Goal: Task Accomplishment & Management: Complete application form

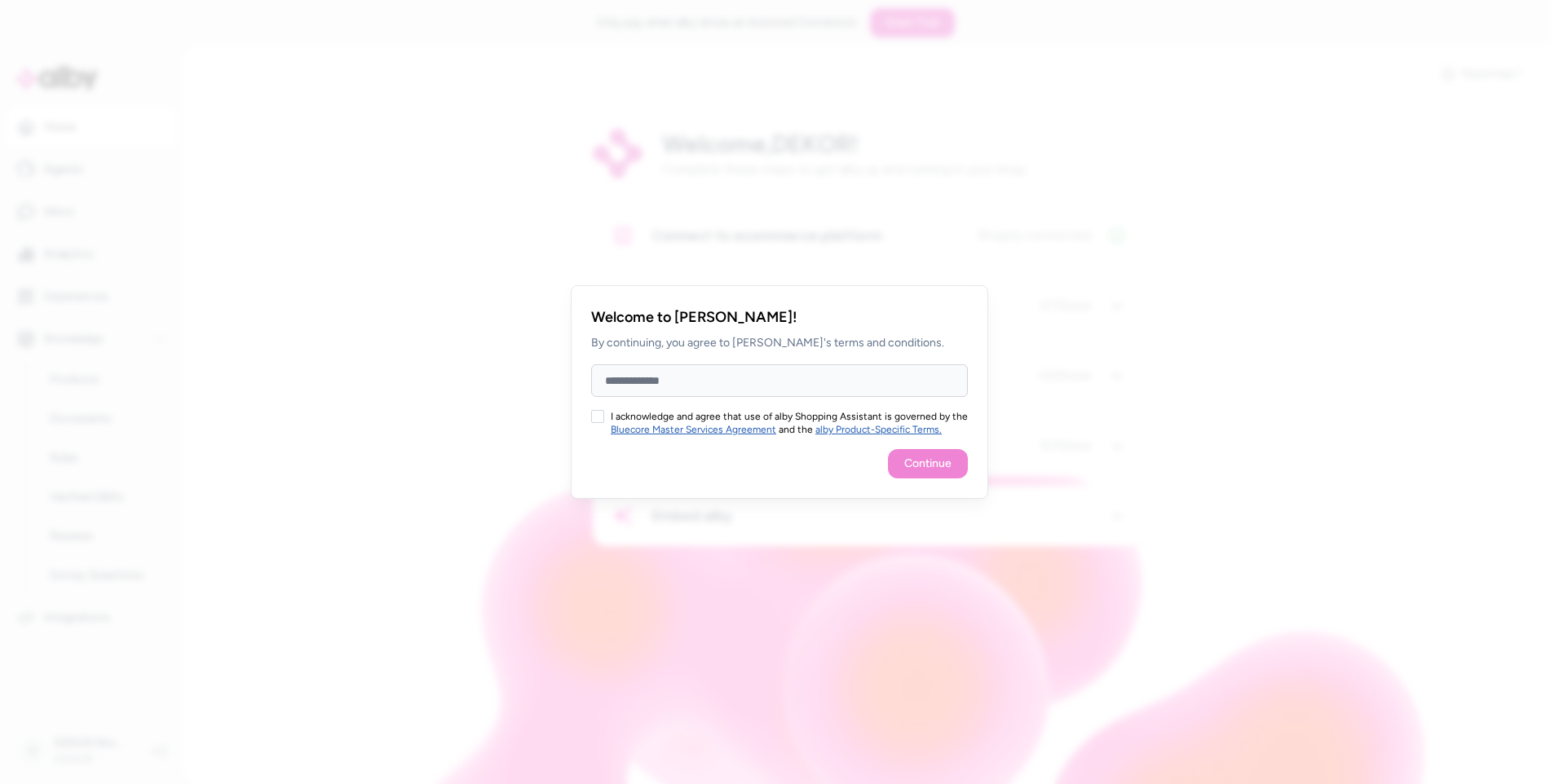
click at [724, 379] on input "Full Name" at bounding box center [779, 380] width 377 height 33
type input "**********"
click at [601, 423] on button "I acknowledge and agree that use of alby Shopping Assistant is governed by the …" at bounding box center [597, 416] width 13 height 13
click at [952, 467] on button "Continue" at bounding box center [928, 463] width 80 height 29
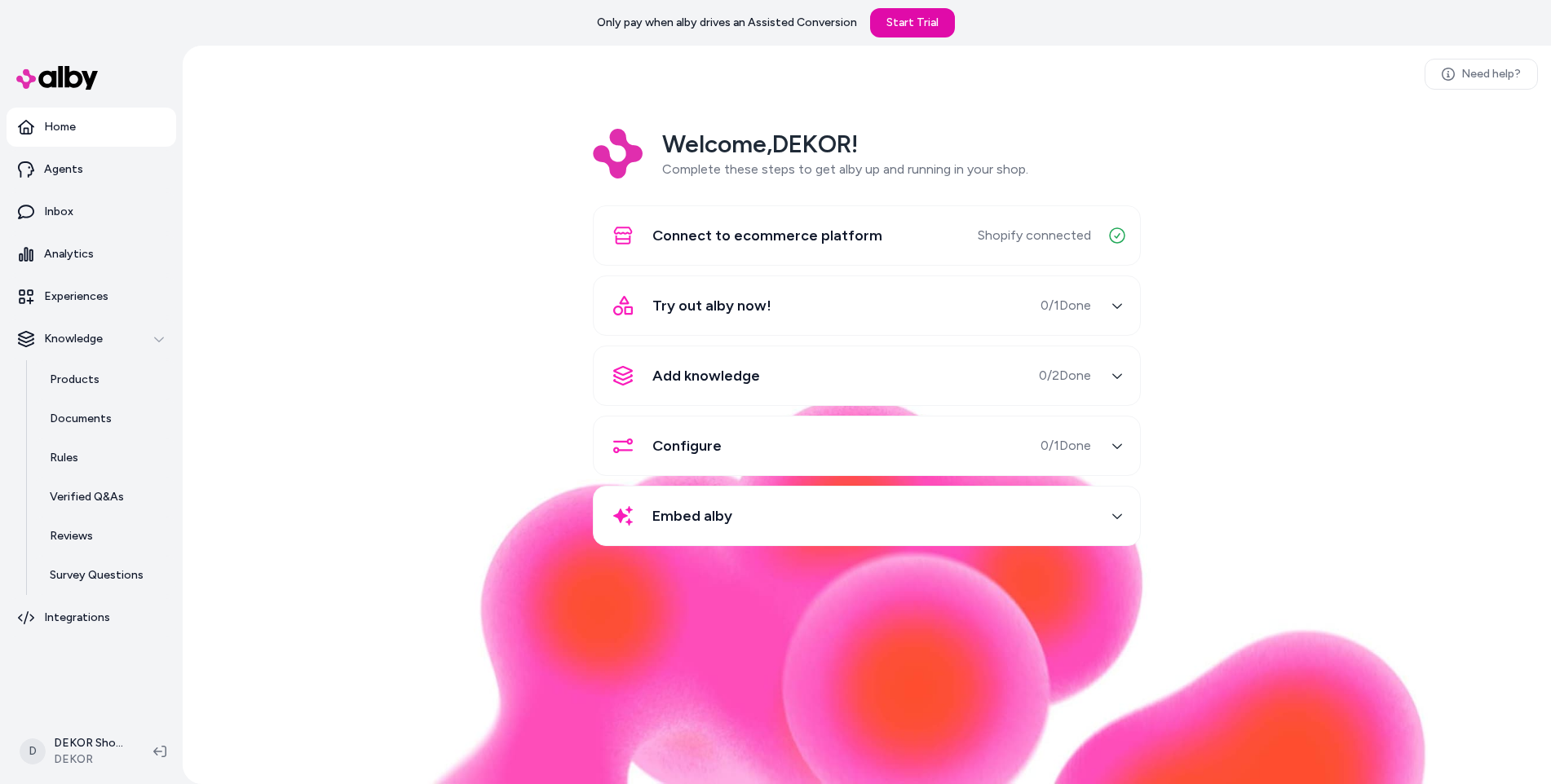
click at [1104, 307] on div "button" at bounding box center [1117, 305] width 26 height 26
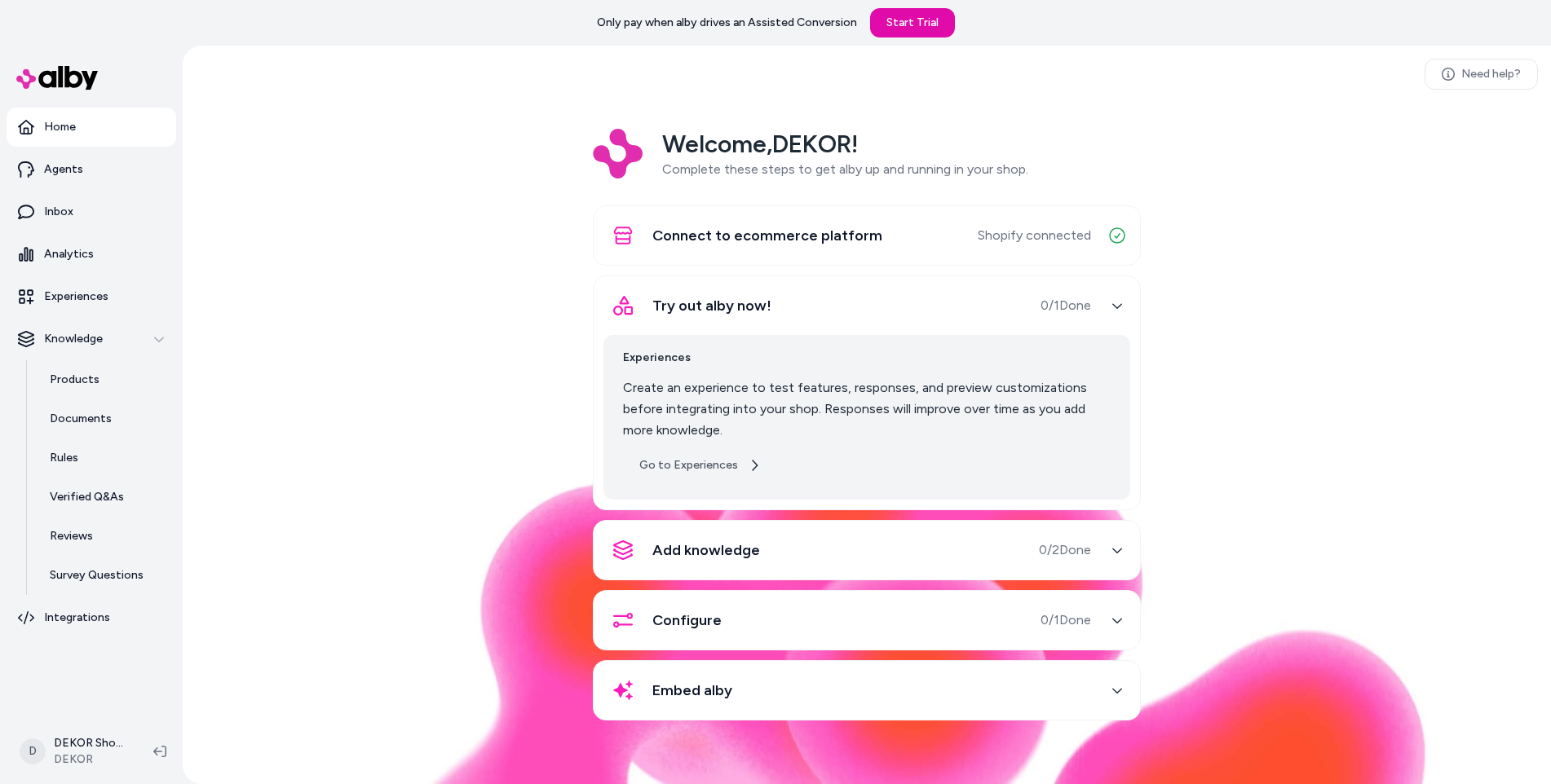
click at [707, 466] on link "Go to Experiences" at bounding box center [700, 465] width 154 height 29
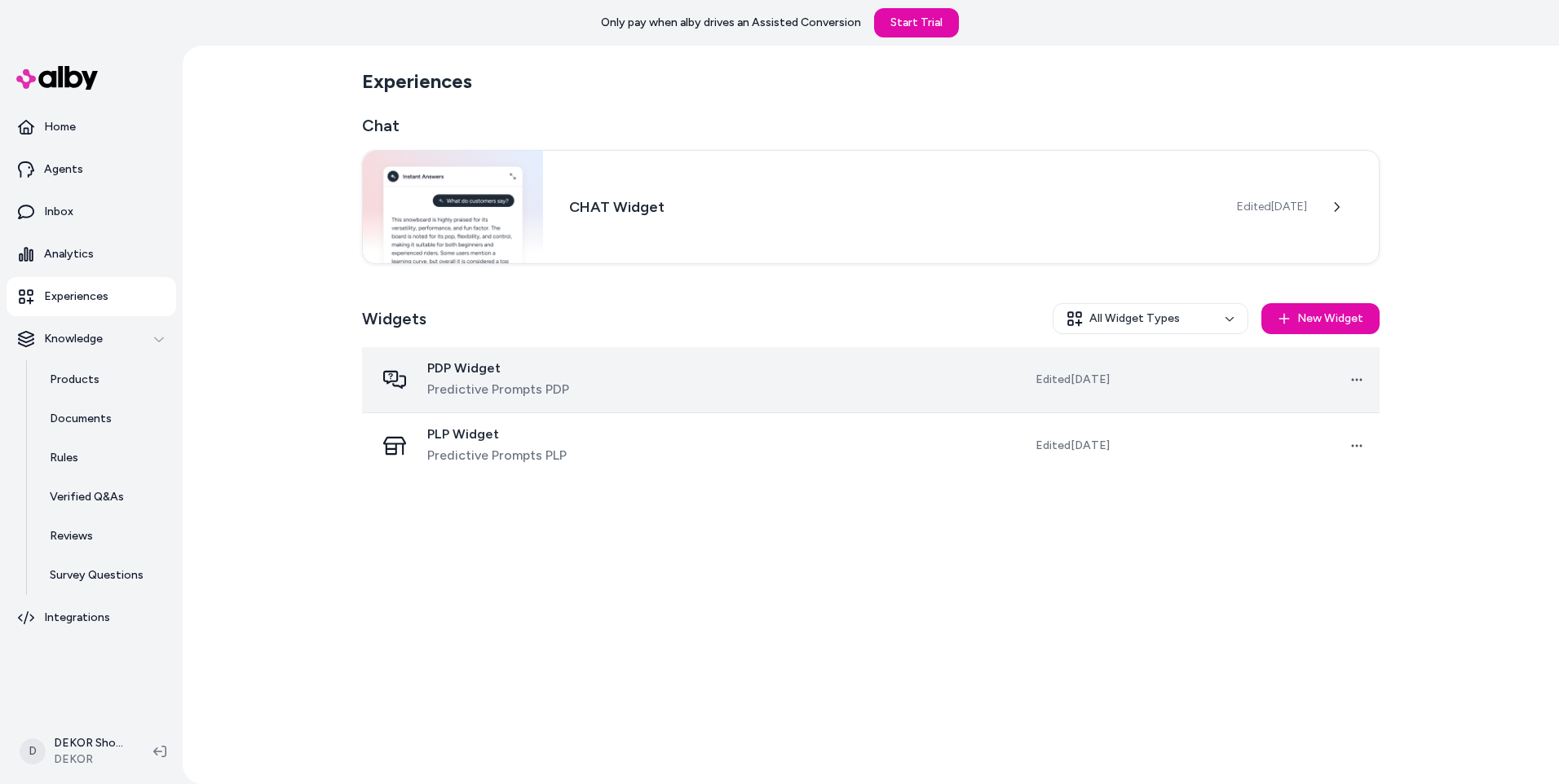
click at [550, 369] on span "PDP Widget" at bounding box center [498, 369] width 142 height 16
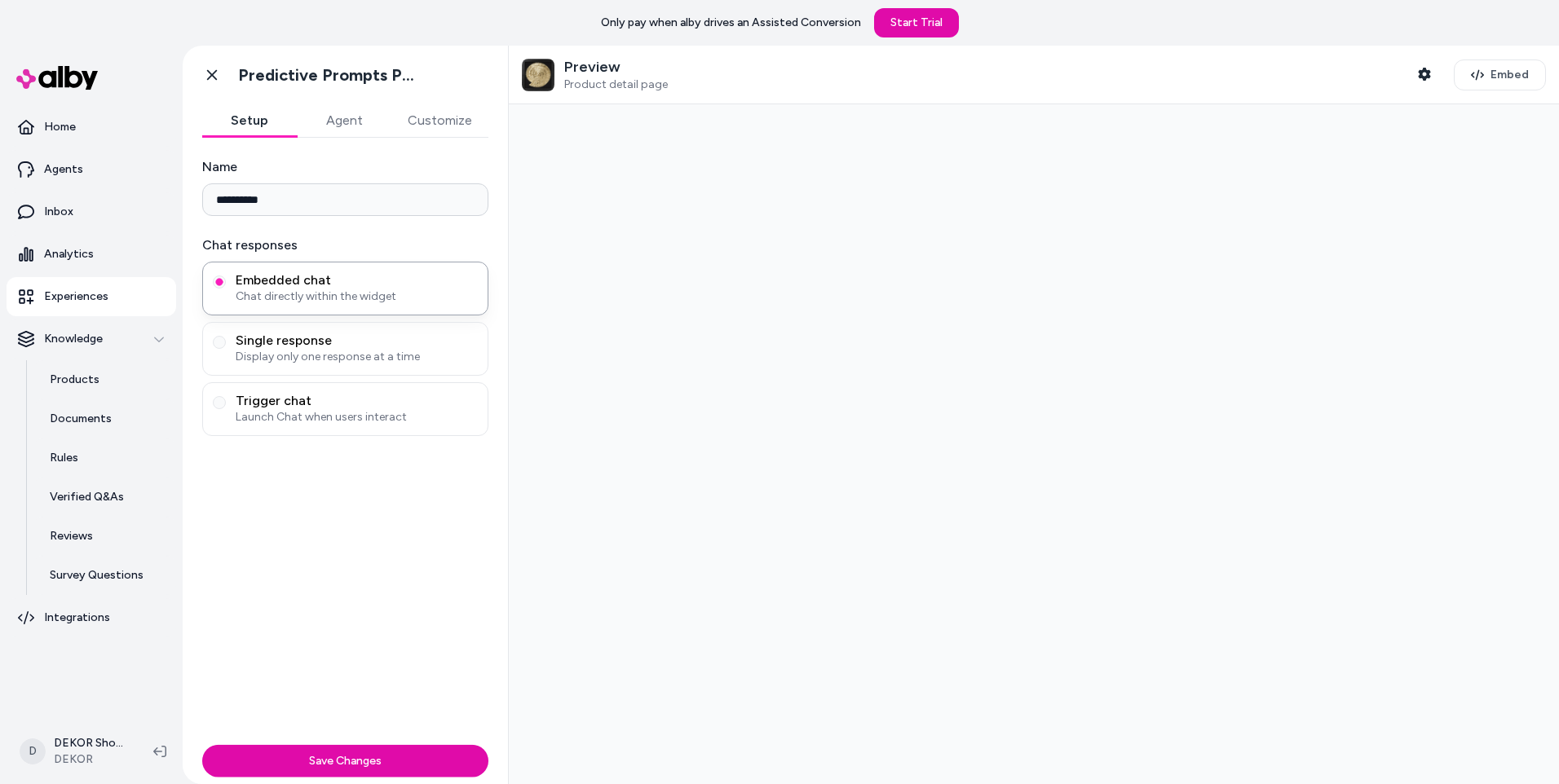
click at [547, 438] on div at bounding box center [1033, 444] width 1050 height 679
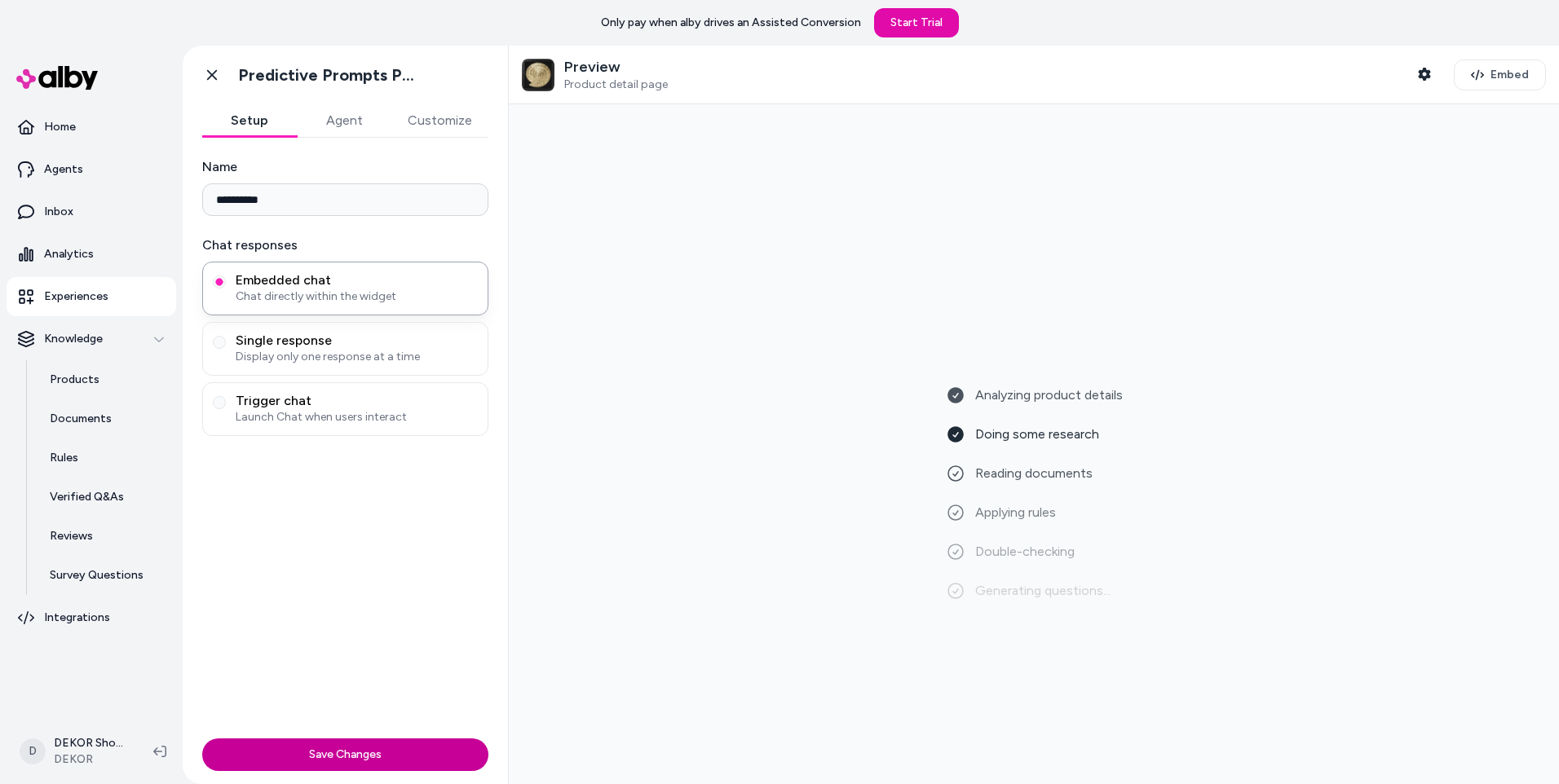
click at [368, 756] on button "Save Changes" at bounding box center [345, 755] width 286 height 33
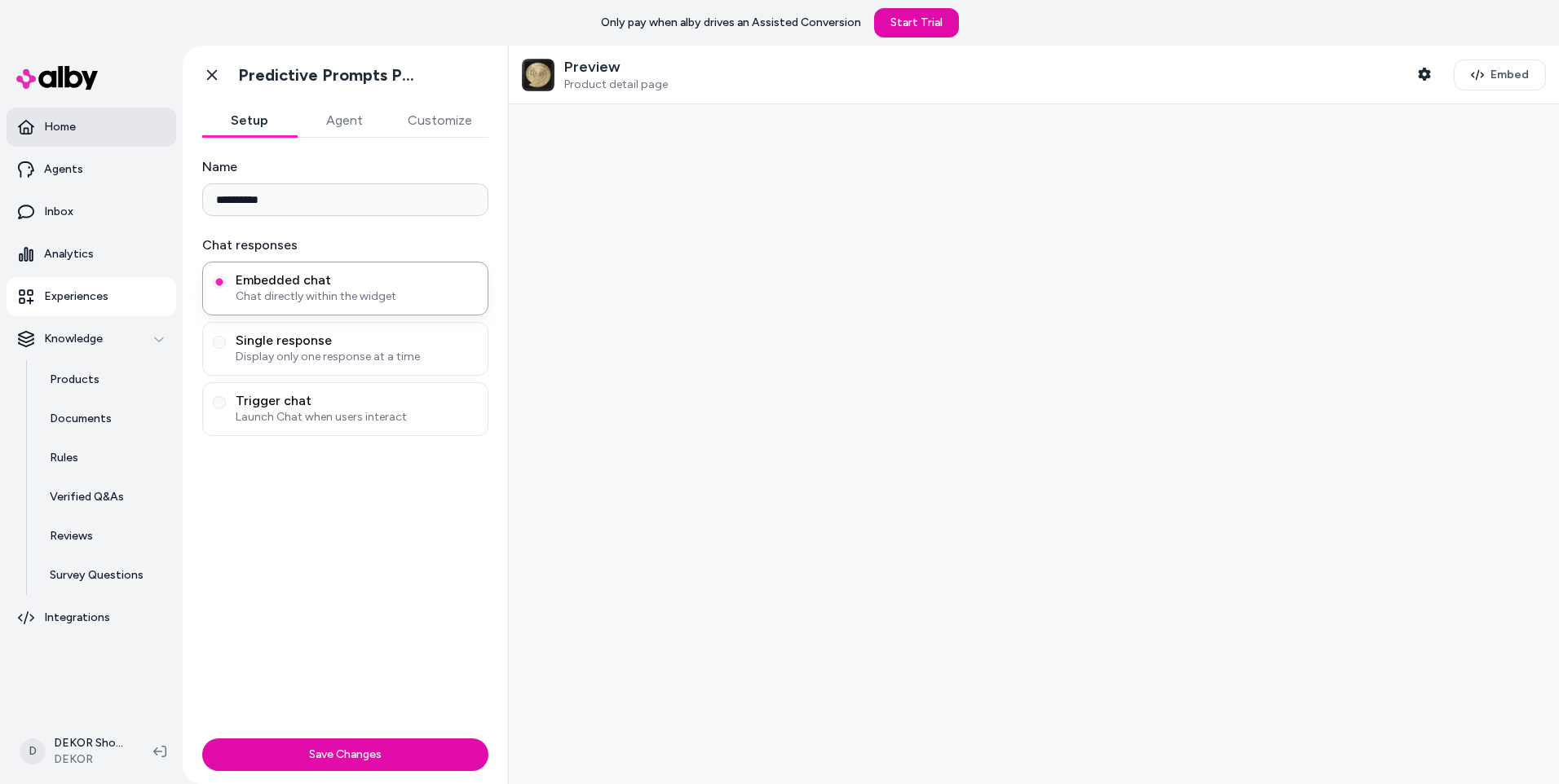
click at [58, 125] on p "Home" at bounding box center [60, 127] width 32 height 16
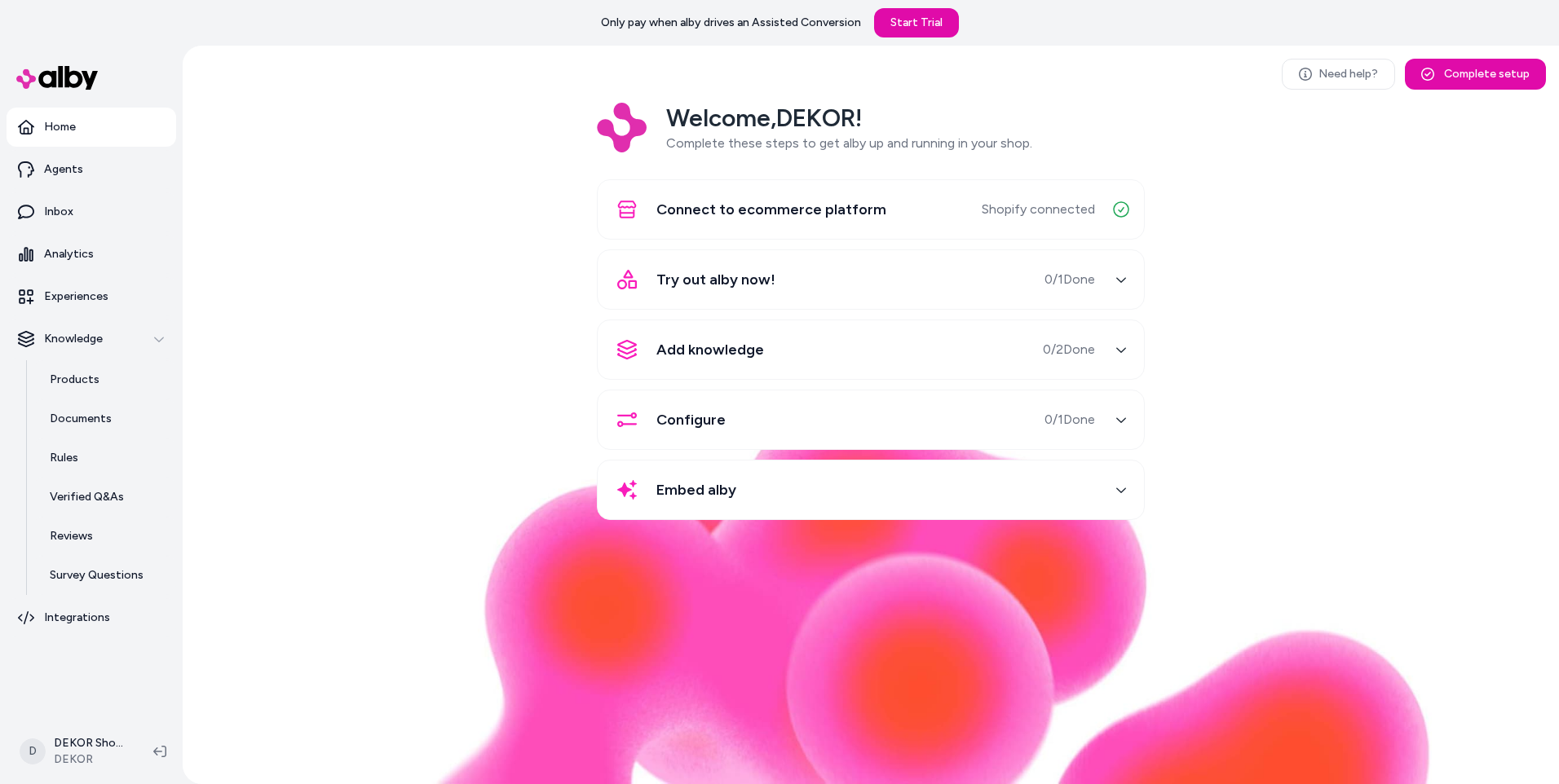
click at [1126, 421] on icon "button" at bounding box center [1121, 419] width 12 height 12
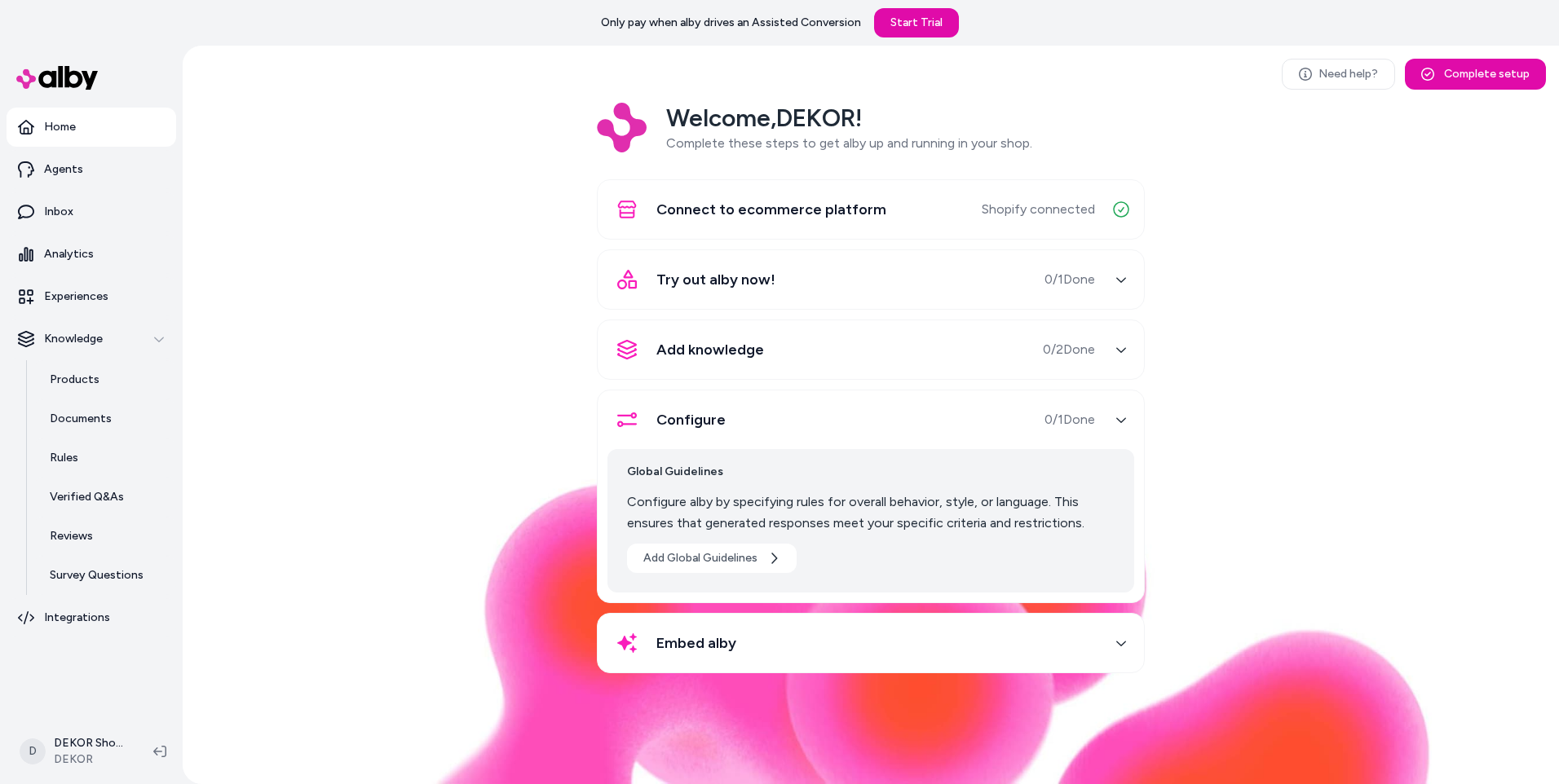
click at [1120, 344] on icon "button" at bounding box center [1121, 349] width 12 height 12
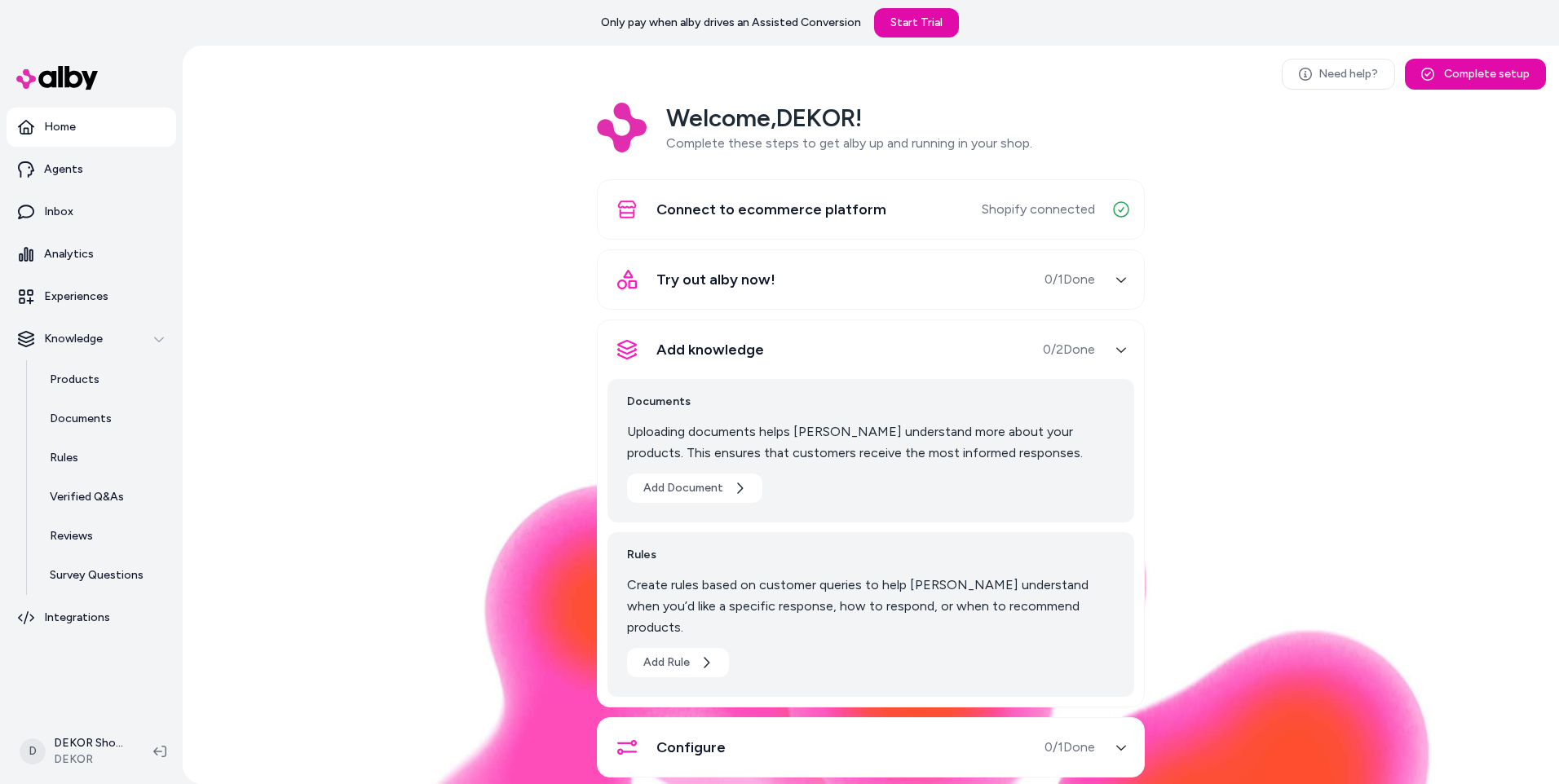
click at [1122, 281] on icon "button" at bounding box center [1121, 279] width 12 height 12
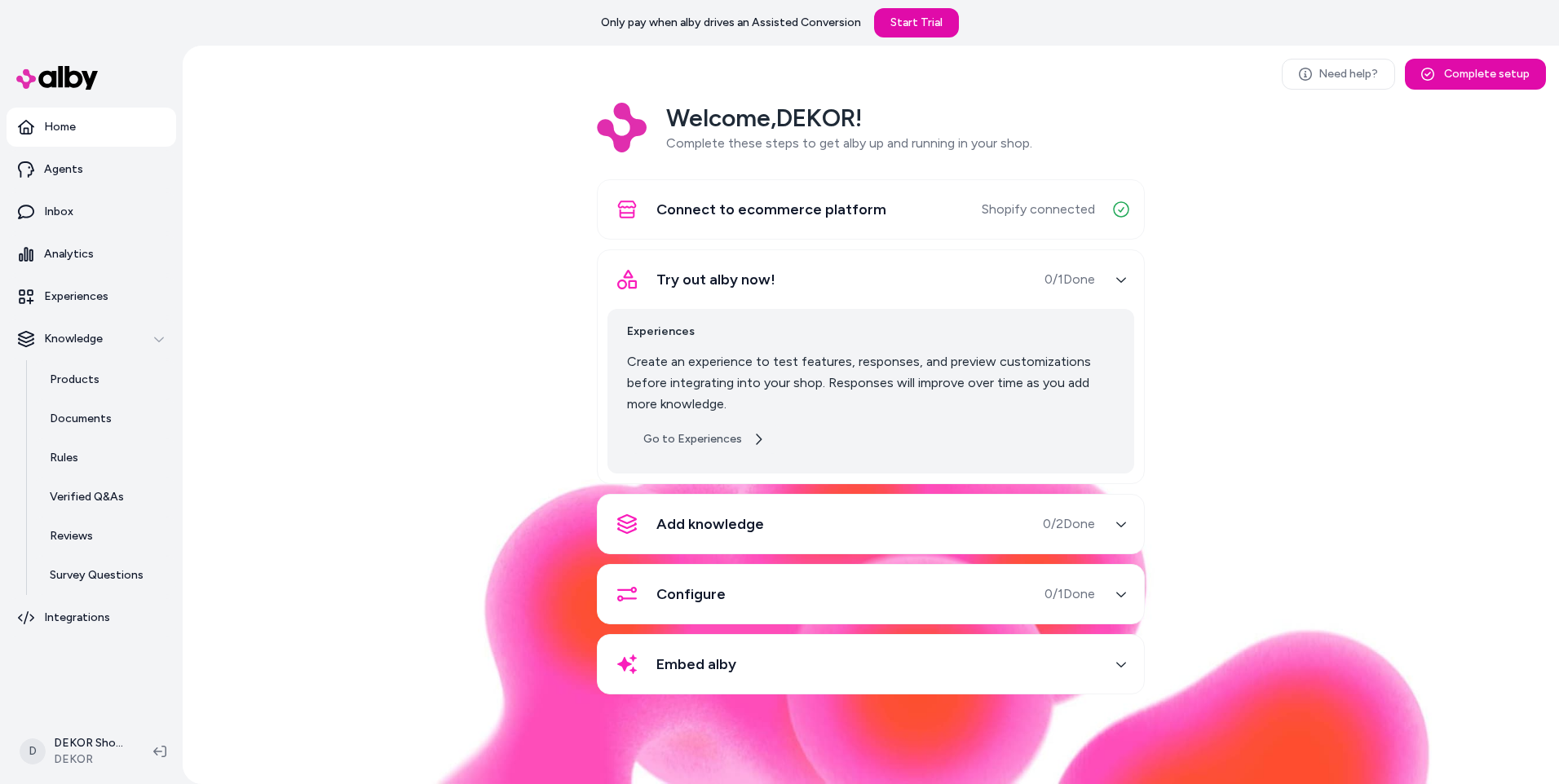
click at [735, 446] on link "Go to Experiences" at bounding box center [705, 439] width 154 height 29
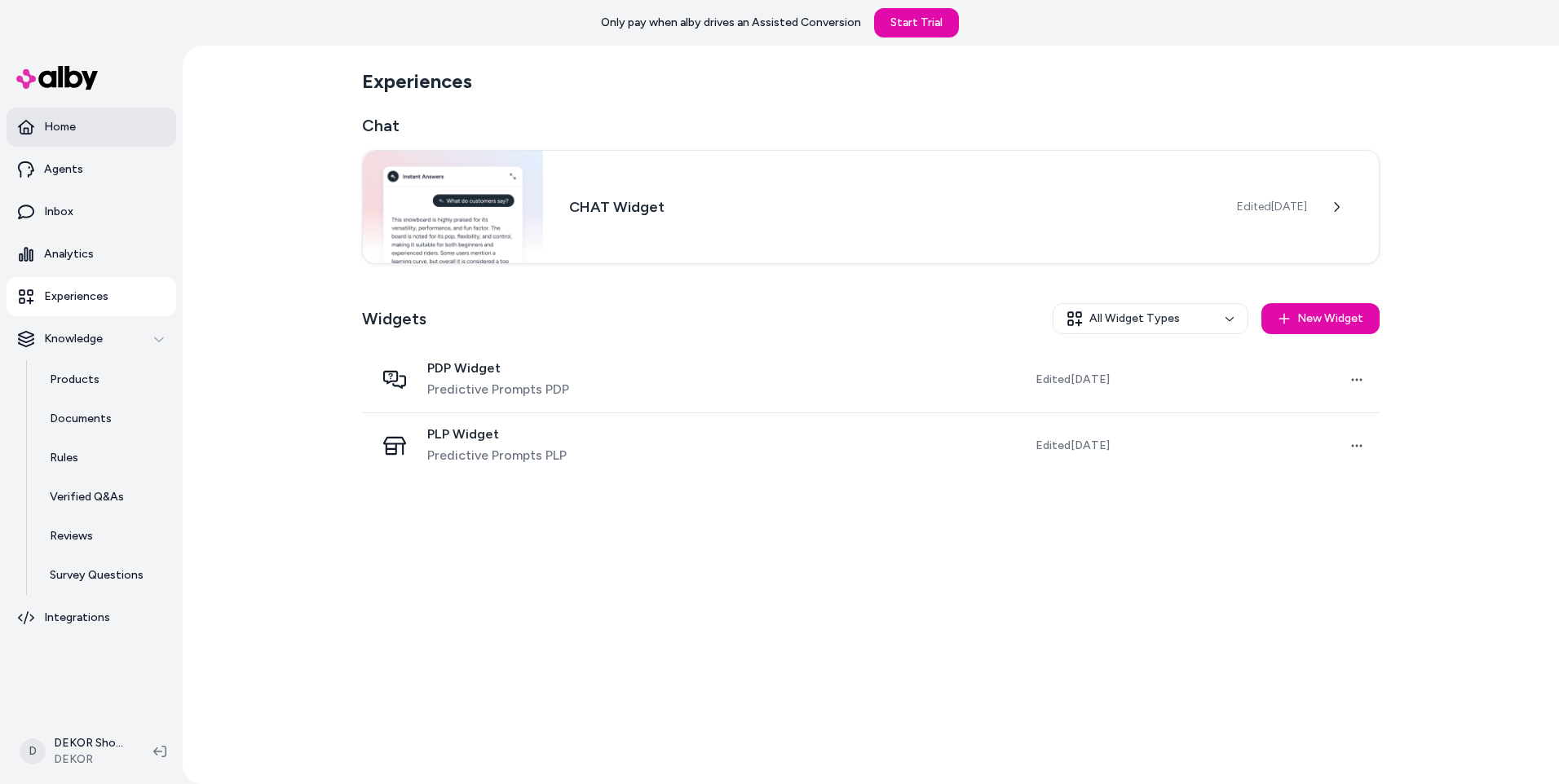
click at [76, 131] on link "Home" at bounding box center [90, 127] width 169 height 39
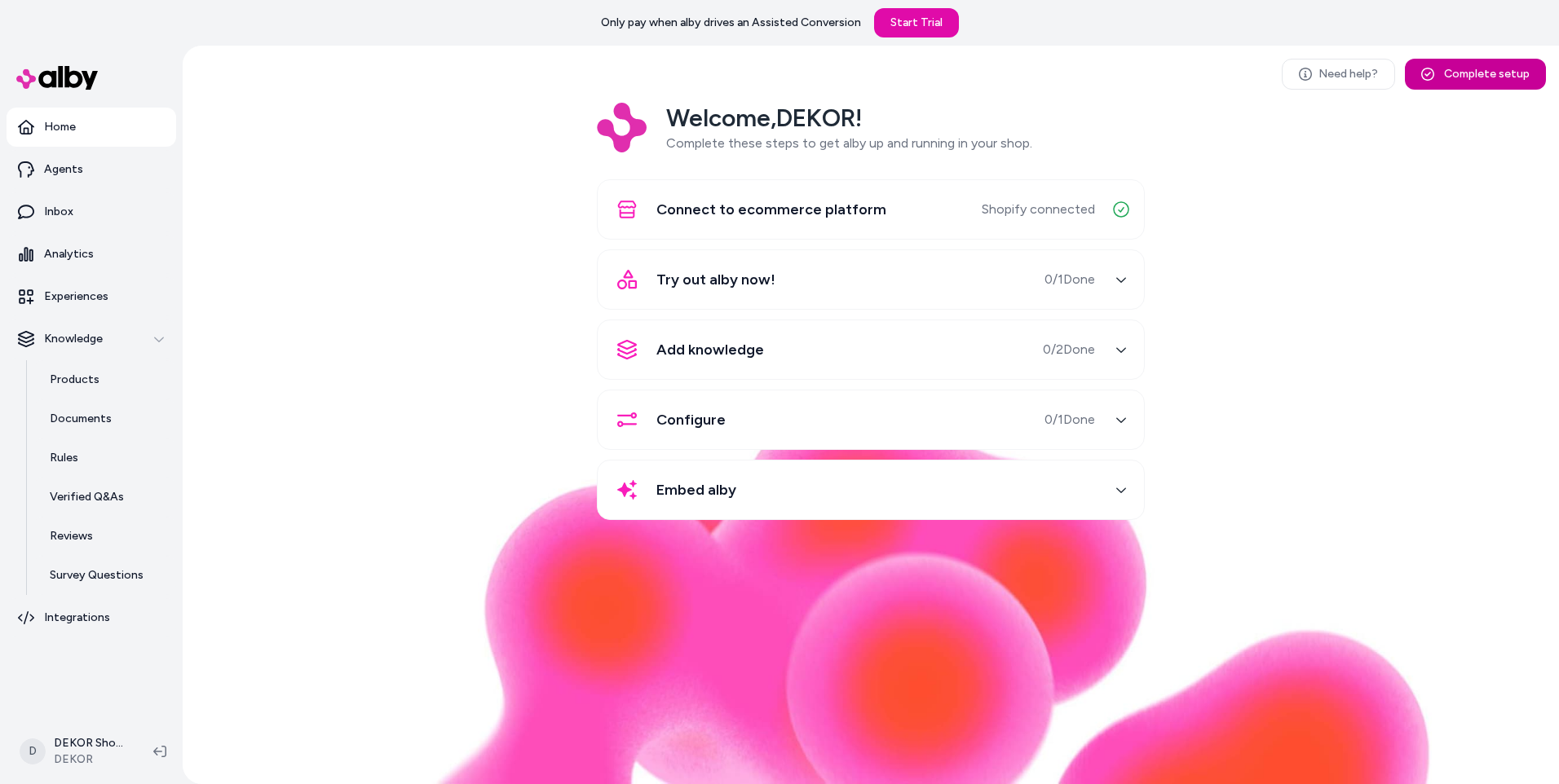
click at [1464, 81] on button "Complete setup" at bounding box center [1475, 74] width 141 height 31
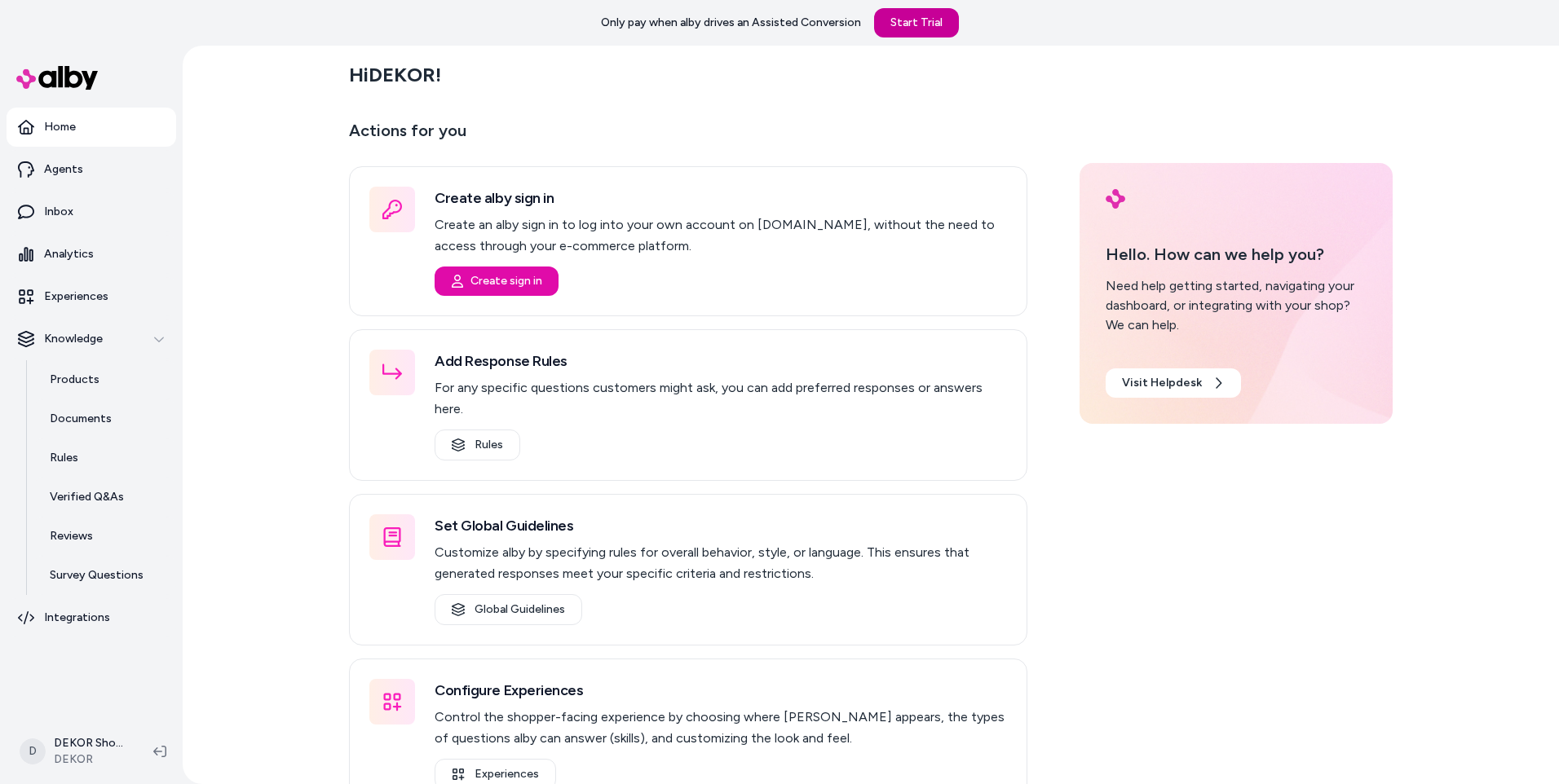
click at [911, 27] on link "Start Trial" at bounding box center [916, 22] width 85 height 29
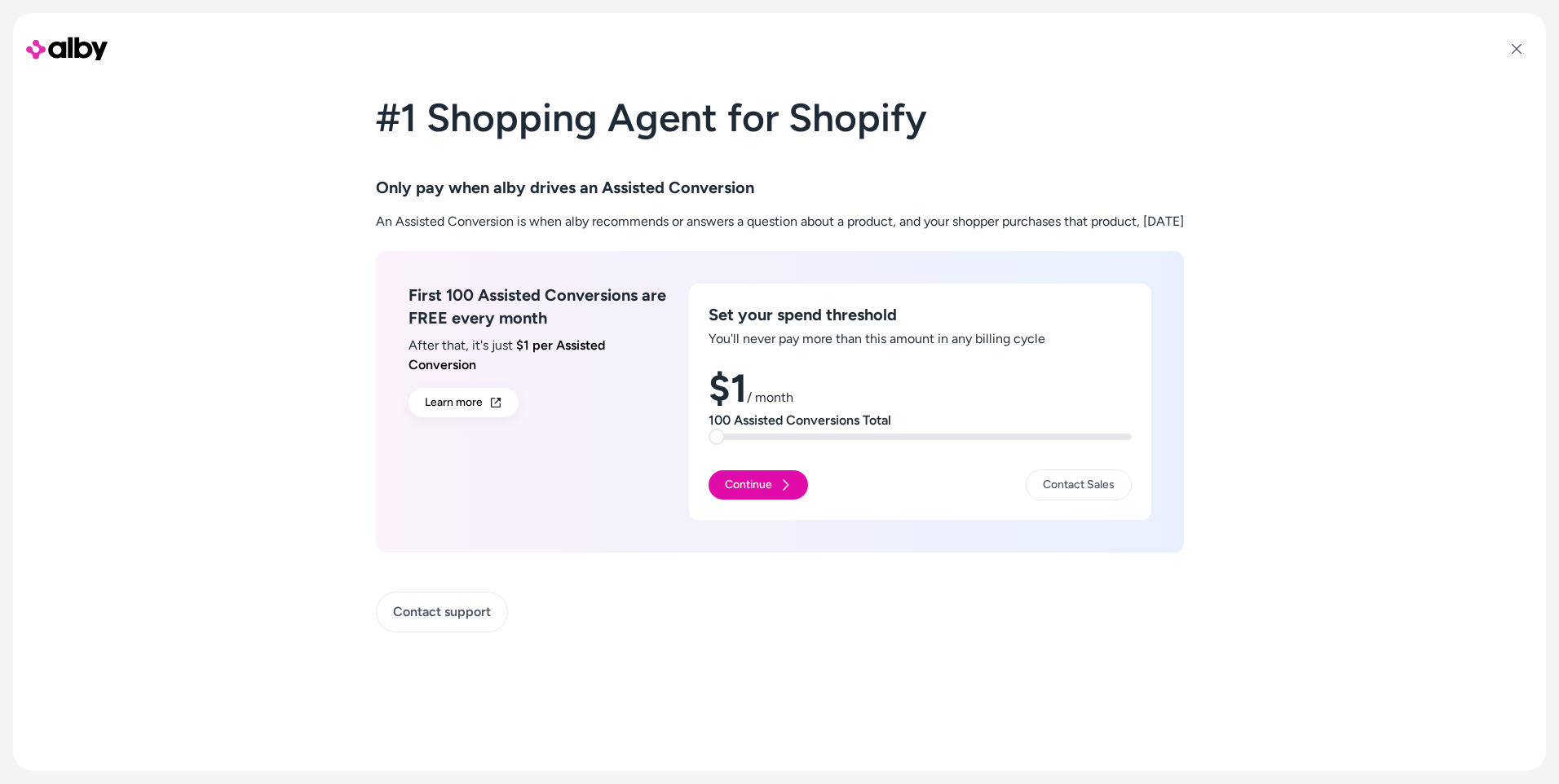
click at [709, 435] on span at bounding box center [717, 437] width 16 height 16
click at [737, 487] on button "Continue" at bounding box center [759, 485] width 99 height 29
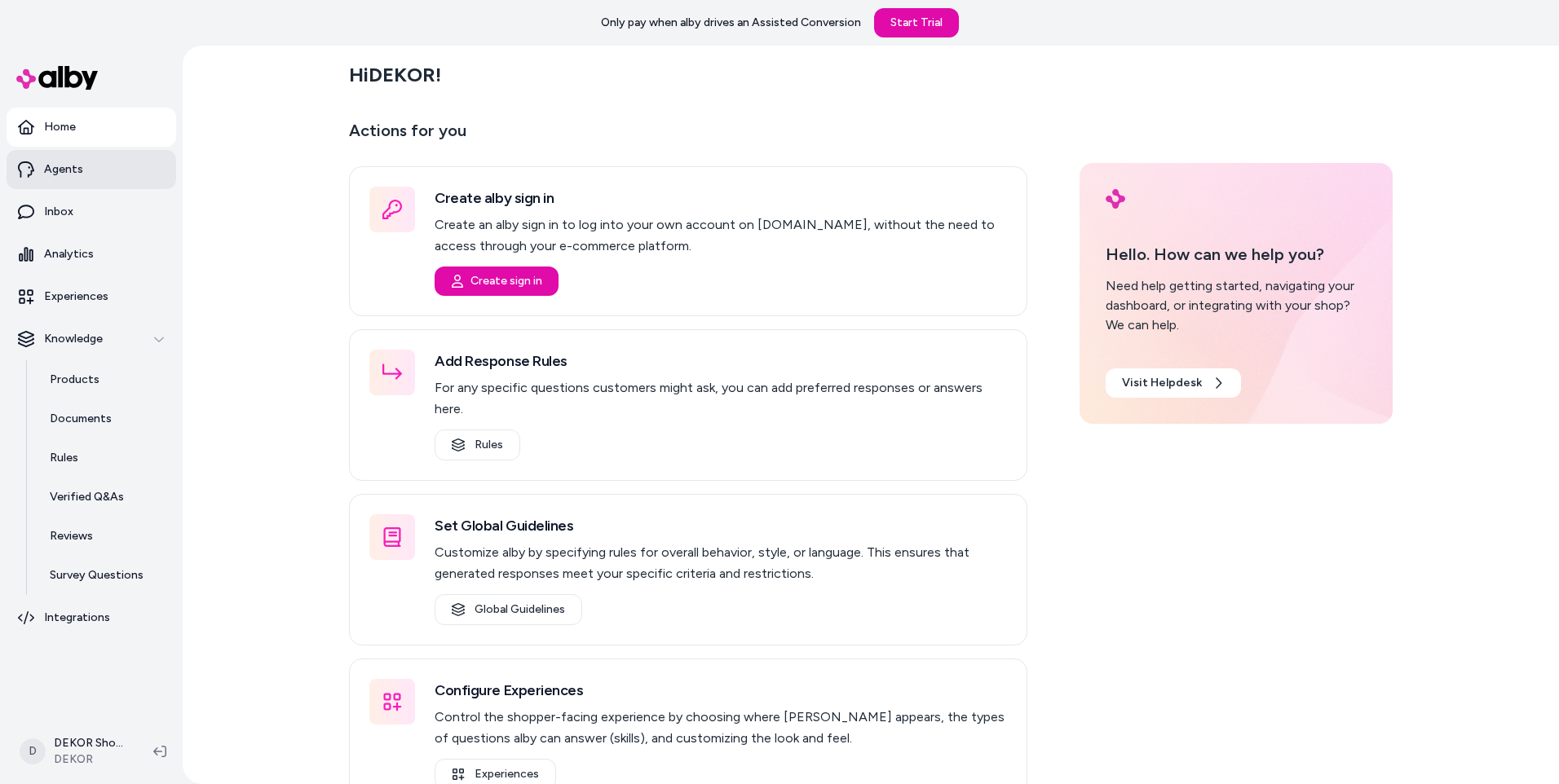
click at [60, 167] on p "Agents" at bounding box center [64, 169] width 39 height 16
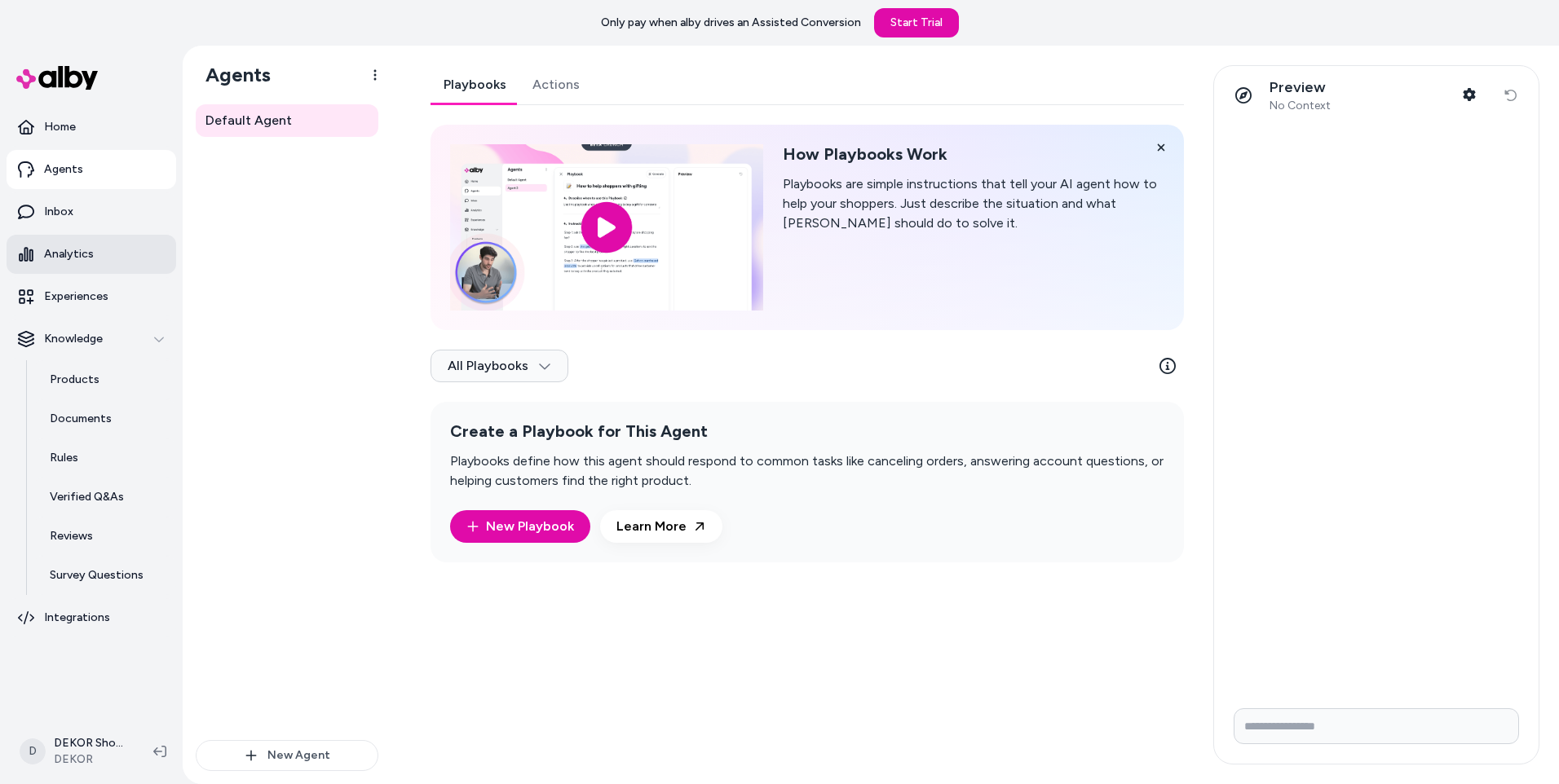
click at [92, 256] on link "Analytics" at bounding box center [90, 254] width 169 height 39
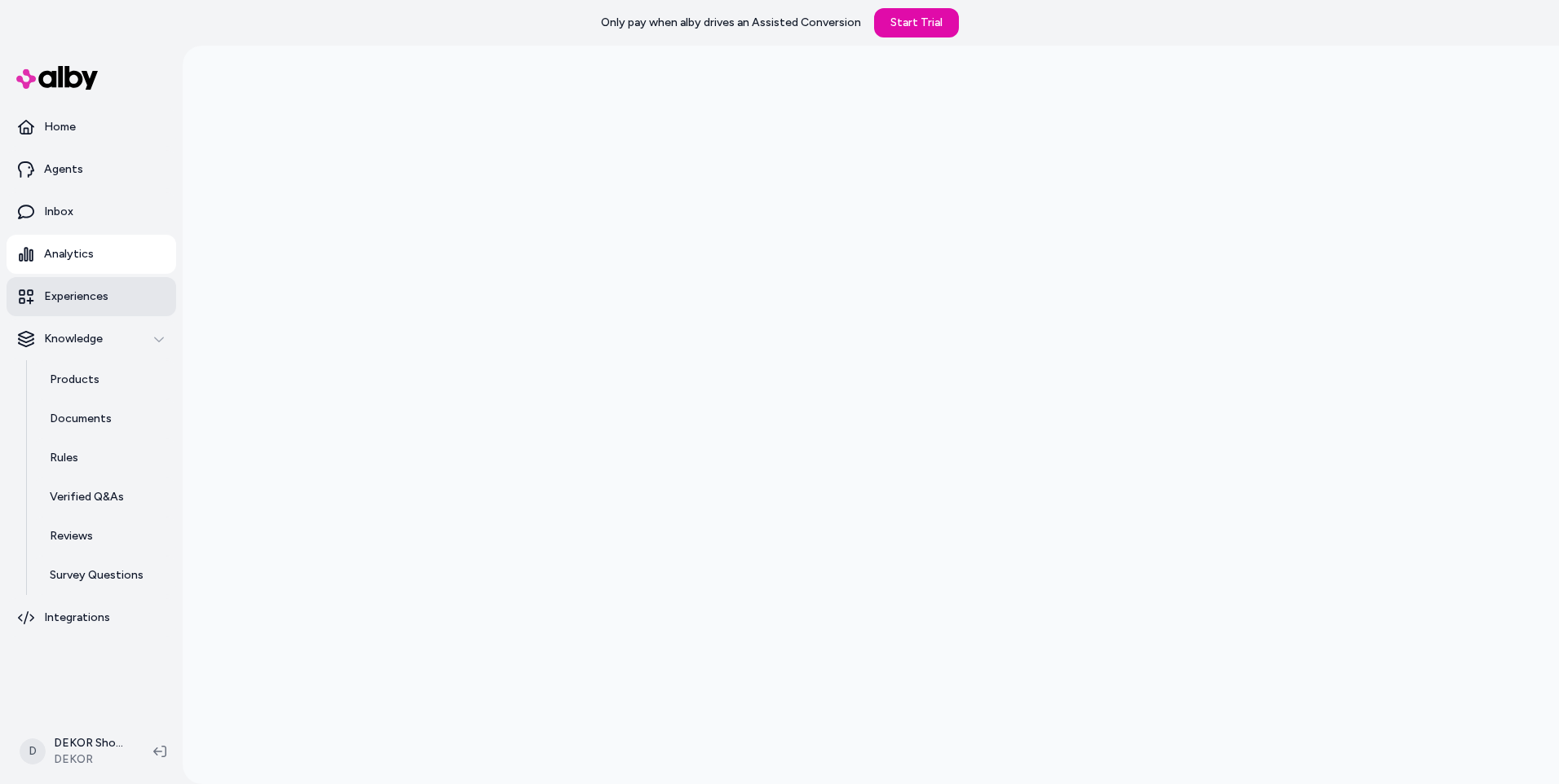
click at [76, 300] on p "Experiences" at bounding box center [76, 297] width 65 height 16
